Goal: Transaction & Acquisition: Download file/media

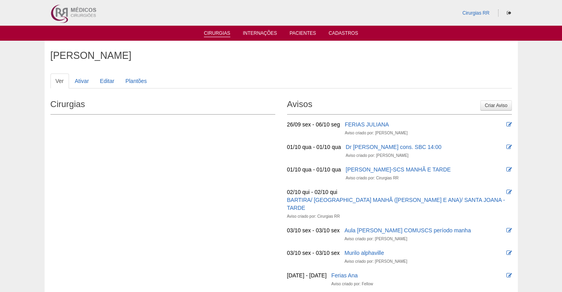
click at [218, 30] on link "Cirurgias" at bounding box center [217, 33] width 26 height 7
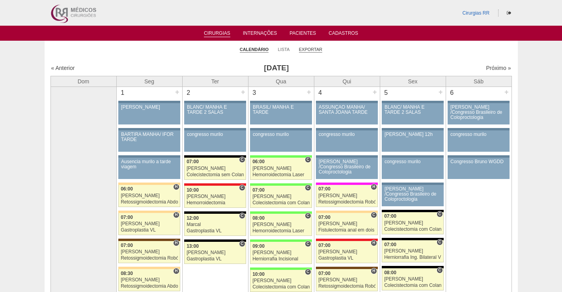
click at [312, 50] on link "Exportar" at bounding box center [311, 50] width 24 height 6
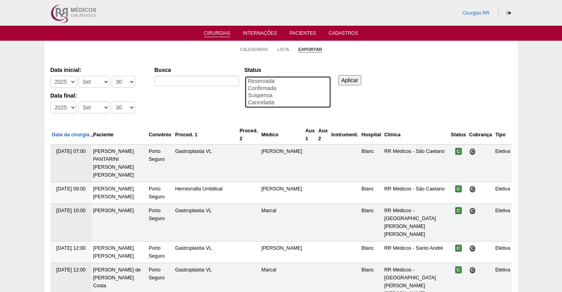
select select "conf"
click at [270, 88] on option "Confirmada" at bounding box center [287, 88] width 81 height 7
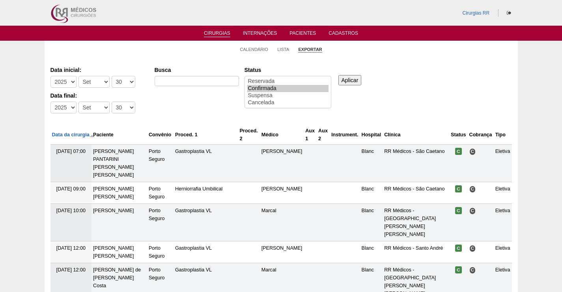
click at [347, 84] on input "Aplicar" at bounding box center [350, 80] width 23 height 10
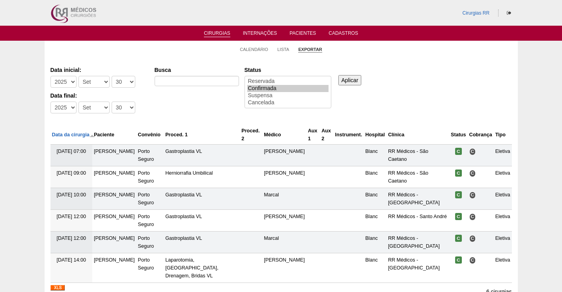
click at [349, 79] on input "Aplicar" at bounding box center [350, 80] width 23 height 10
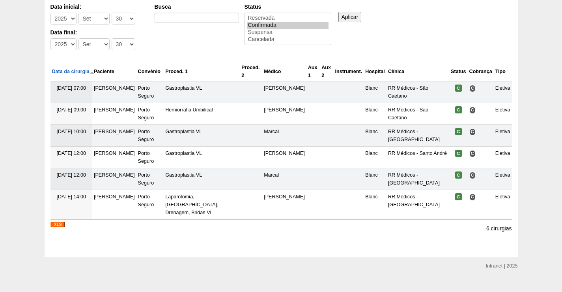
scroll to position [68, 0]
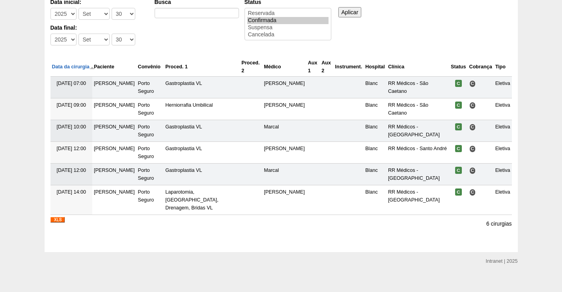
click at [51, 217] on img at bounding box center [58, 220] width 14 height 6
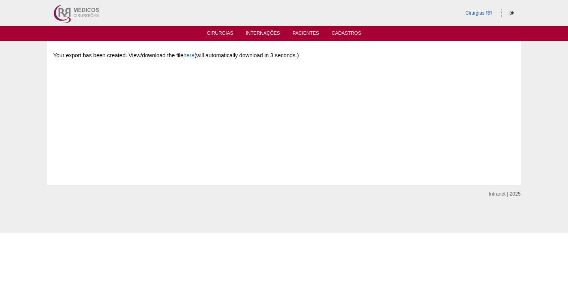
click at [220, 32] on link "Cirurgias" at bounding box center [220, 33] width 26 height 7
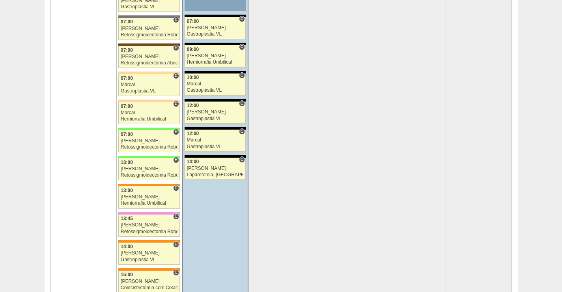
scroll to position [1816, 0]
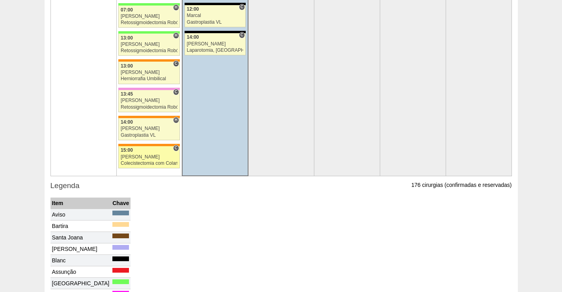
click at [149, 154] on link "88828 Paulo Regina C 15:00 Paulo Regina Colecistectomia com Colangiografia VL H…" at bounding box center [149, 157] width 62 height 22
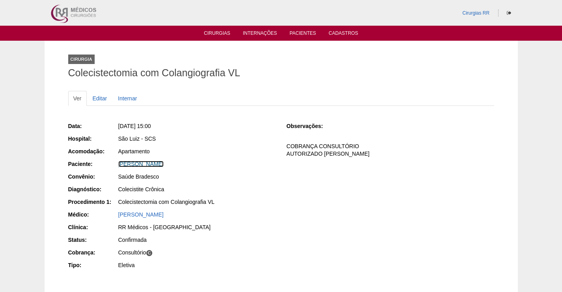
drag, startPoint x: 137, startPoint y: 165, endPoint x: 208, endPoint y: 165, distance: 71.1
click at [138, 164] on link "[PERSON_NAME]" at bounding box center [140, 164] width 45 height 6
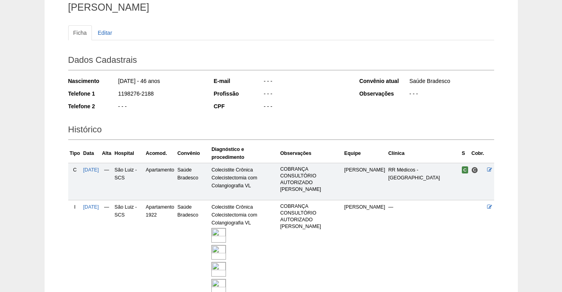
scroll to position [131, 0]
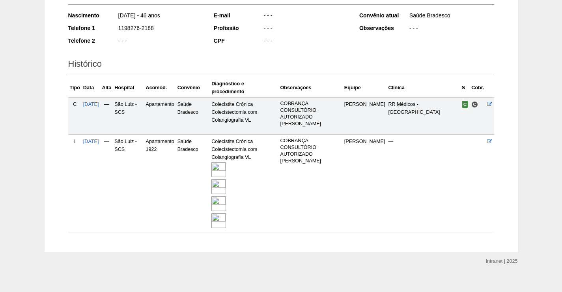
click at [226, 162] on img at bounding box center [219, 169] width 15 height 15
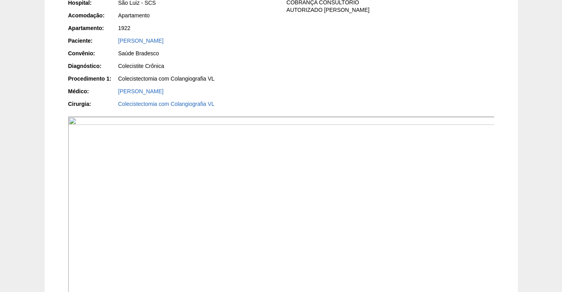
scroll to position [158, 0]
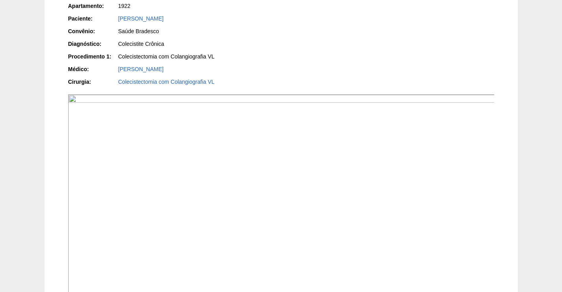
click at [372, 224] on img at bounding box center [281, 254] width 427 height 321
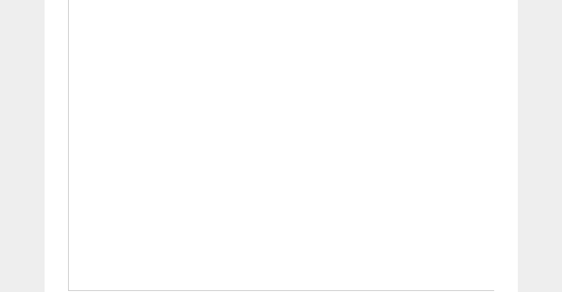
scroll to position [947, 0]
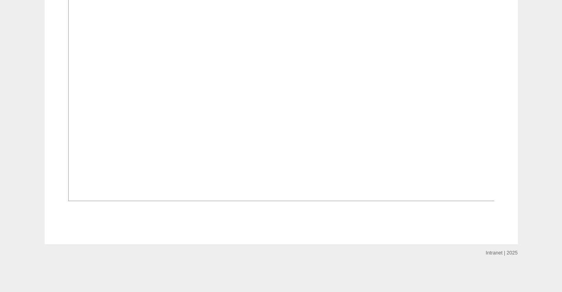
scroll to position [1342, 0]
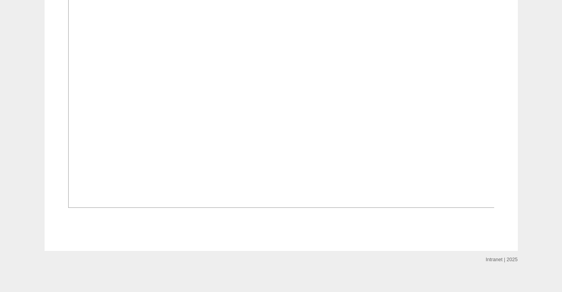
drag, startPoint x: 343, startPoint y: 135, endPoint x: 362, endPoint y: 127, distance: 21.0
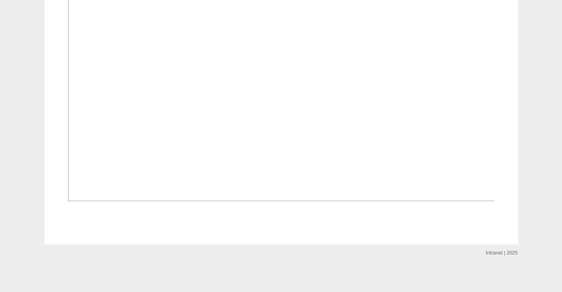
scroll to position [1937, 0]
click at [468, 101] on img at bounding box center [281, 40] width 427 height 321
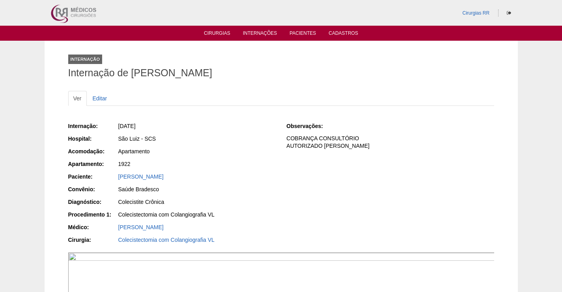
scroll to position [1937, 0]
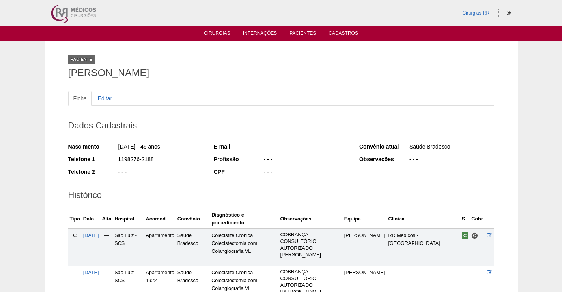
scroll to position [131, 0]
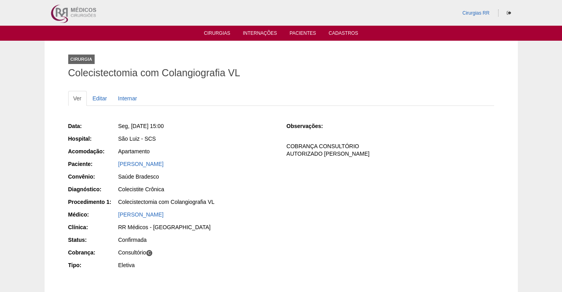
drag, startPoint x: 162, startPoint y: 162, endPoint x: 103, endPoint y: 163, distance: 59.2
click at [104, 163] on div "Paciente: Patricia Calenta" at bounding box center [172, 165] width 208 height 10
copy div "Paciente: Patricia Calenta"
click at [136, 162] on link "[PERSON_NAME]" at bounding box center [140, 164] width 45 height 6
click at [136, 163] on link "[PERSON_NAME]" at bounding box center [140, 164] width 45 height 6
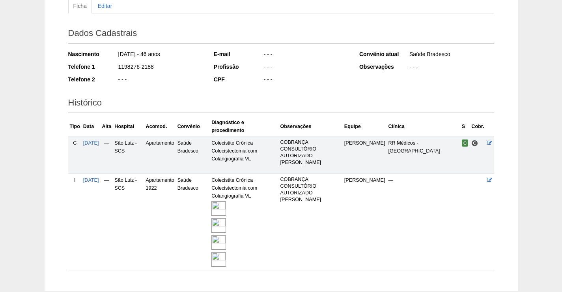
scroll to position [52, 0]
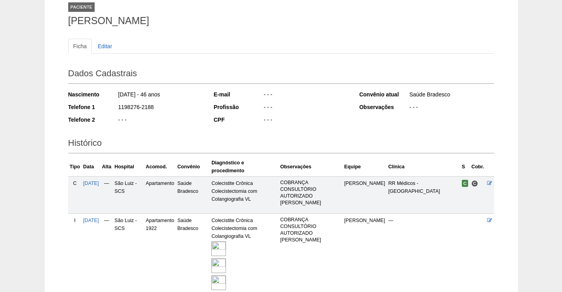
click at [226, 276] on img at bounding box center [219, 282] width 15 height 15
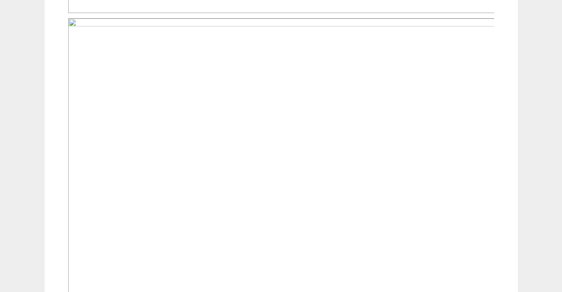
scroll to position [1224, 0]
